Goal: Transaction & Acquisition: Purchase product/service

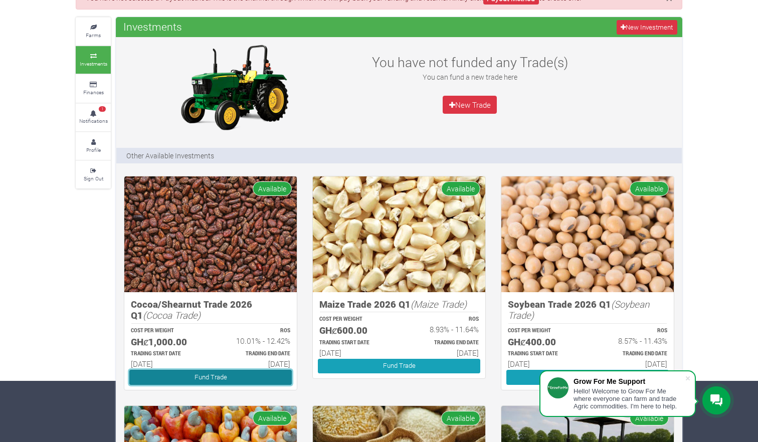
click at [196, 377] on link "Fund Trade" at bounding box center [210, 377] width 162 height 15
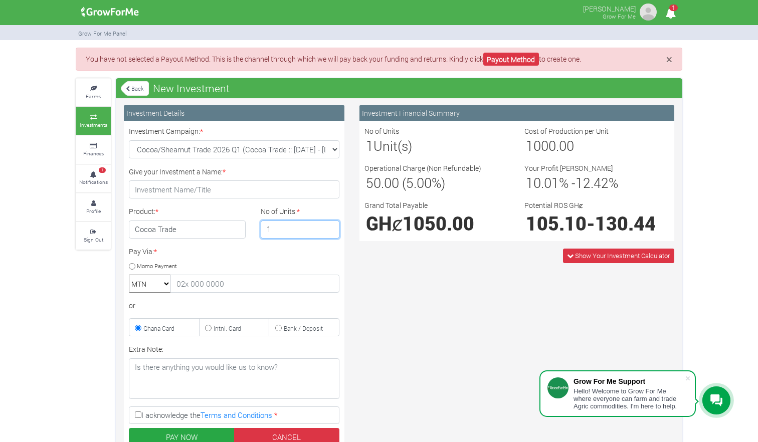
click at [301, 226] on input "1" at bounding box center [300, 230] width 79 height 18
type input "5"
type input "2"
click at [164, 284] on select "MTN Telecel Airtel Tigo" at bounding box center [150, 284] width 42 height 18
click at [220, 305] on div "or" at bounding box center [234, 305] width 210 height 11
